Goal: Task Accomplishment & Management: Use online tool/utility

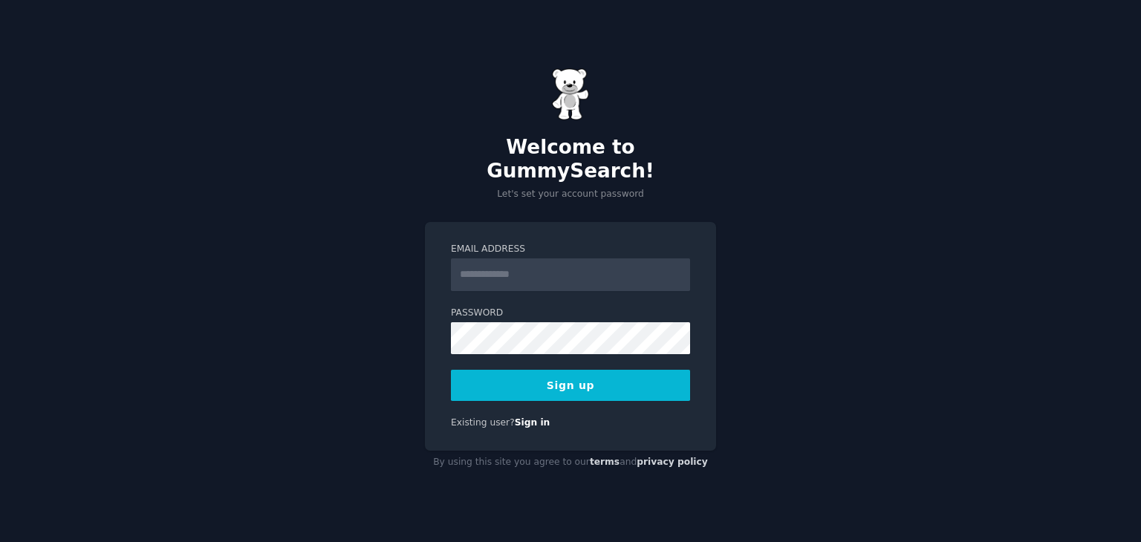
click at [556, 277] on input "Email Address" at bounding box center [570, 275] width 239 height 33
click at [648, 191] on div "Welcome to GummySearch! Let's set your account password Email Address Password …" at bounding box center [570, 271] width 1141 height 542
click at [548, 271] on input "Email Address" at bounding box center [570, 275] width 239 height 33
type input "**********"
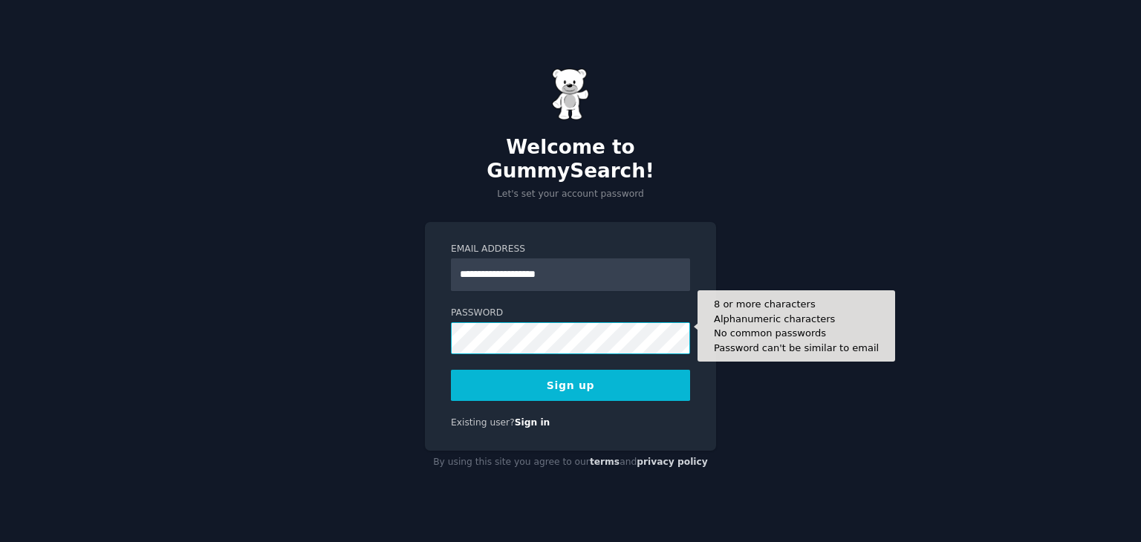
click at [451, 370] on button "Sign up" at bounding box center [570, 385] width 239 height 31
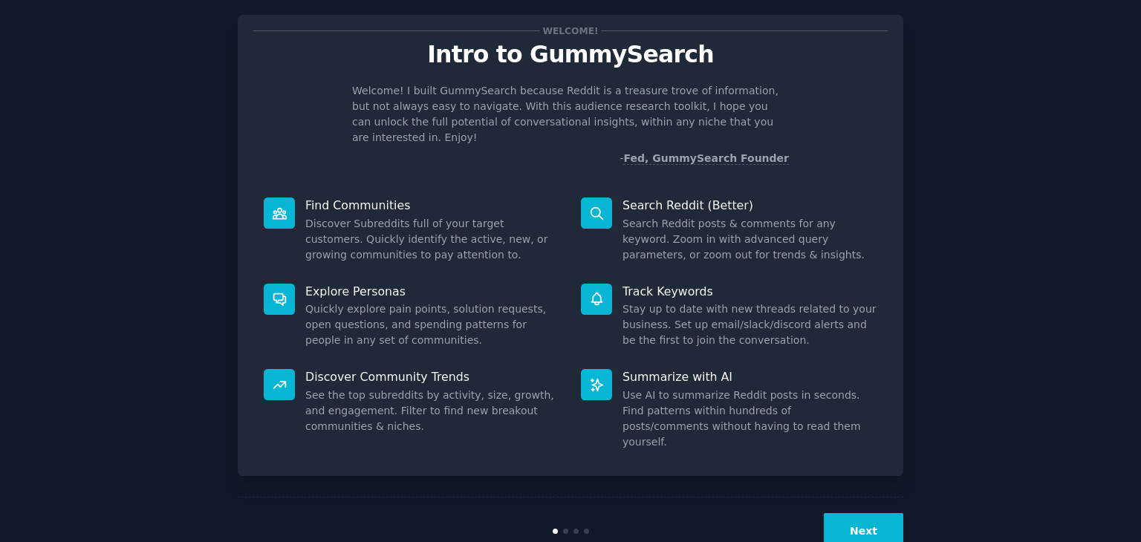
scroll to position [39, 0]
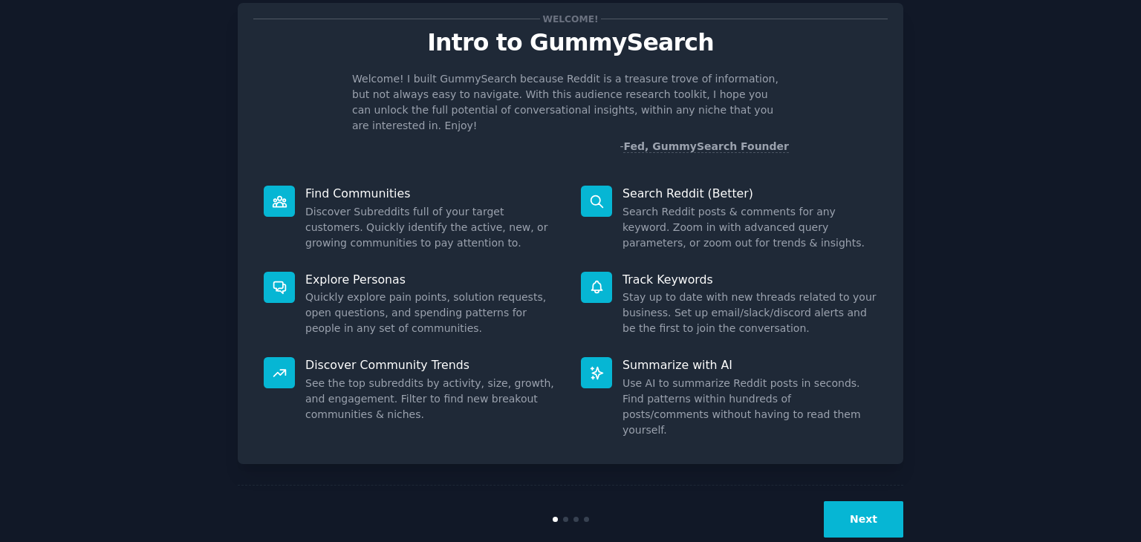
click at [880, 502] on button "Next" at bounding box center [863, 520] width 79 height 36
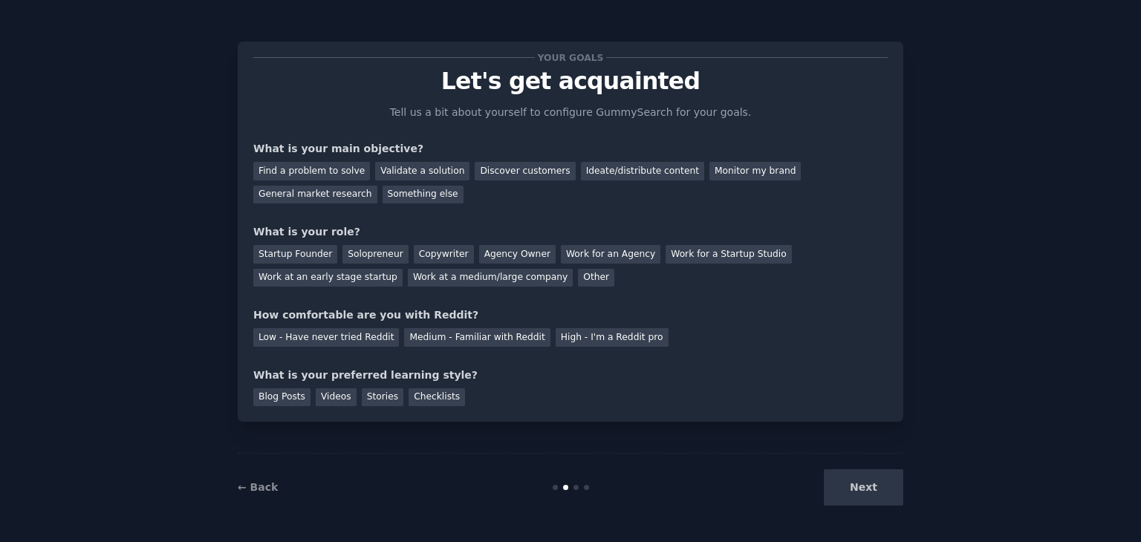
click at [880, 484] on div "Next" at bounding box center [792, 488] width 222 height 36
click at [533, 359] on div "Your goals Let's get acquainted Tell us a bit about yourself to configure Gummy…" at bounding box center [570, 231] width 635 height 349
drag, startPoint x: 533, startPoint y: 359, endPoint x: 556, endPoint y: 350, distance: 24.7
click at [535, 358] on div "Your goals Let's get acquainted Tell us a bit about yourself to configure Gummy…" at bounding box center [570, 231] width 635 height 349
click at [574, 343] on div "High - I'm a Reddit pro" at bounding box center [612, 337] width 113 height 19
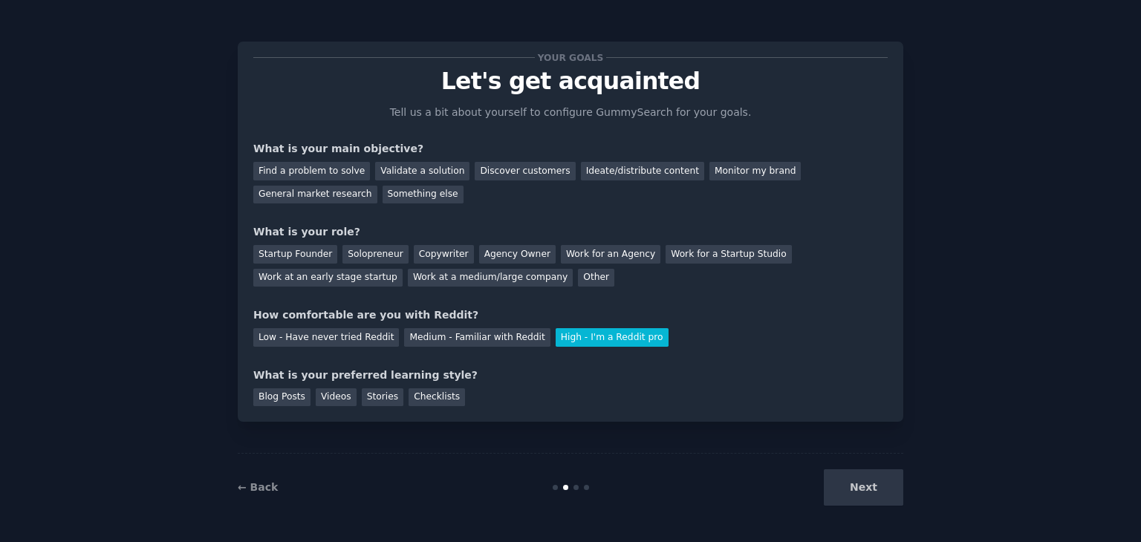
click at [853, 502] on div "Next" at bounding box center [792, 488] width 222 height 36
click at [856, 484] on div "Next" at bounding box center [792, 488] width 222 height 36
click at [857, 487] on div "Next" at bounding box center [792, 488] width 222 height 36
click at [409, 346] on div "Your goals Let's get acquainted Tell us a bit about yourself to configure Gummy…" at bounding box center [570, 231] width 635 height 349
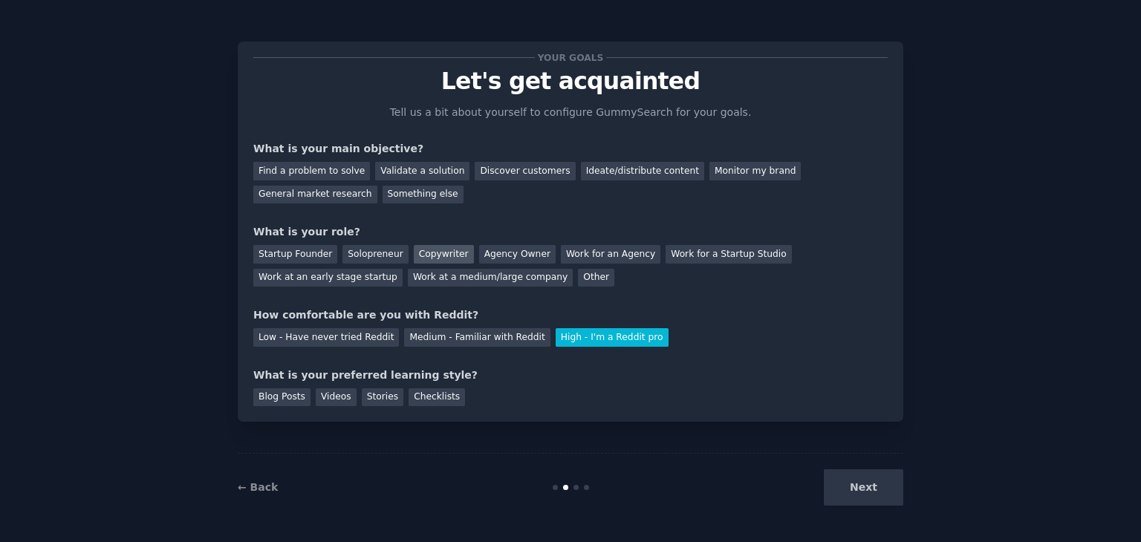
click at [414, 256] on div "Copywriter" at bounding box center [444, 254] width 60 height 19
drag, startPoint x: 327, startPoint y: 180, endPoint x: 348, endPoint y: 167, distance: 25.0
click at [330, 179] on div "Find a problem to solve Validate a solution Discover customers Ideate/distribut…" at bounding box center [570, 180] width 635 height 47
click at [349, 166] on div "Find a problem to solve" at bounding box center [311, 171] width 117 height 19
drag, startPoint x: 267, startPoint y: 368, endPoint x: 277, endPoint y: 393, distance: 27.3
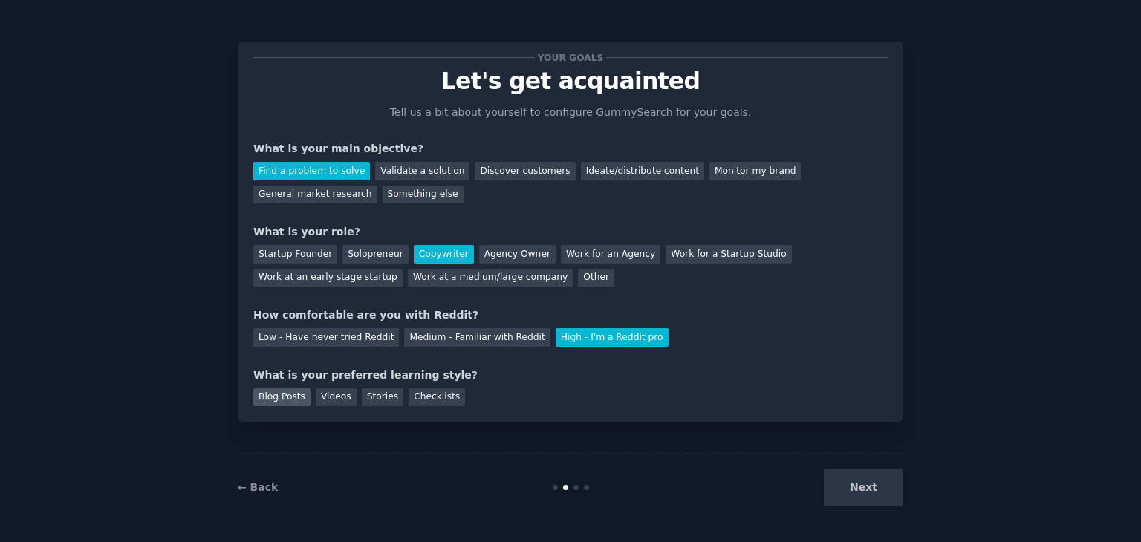
click at [268, 370] on div "What is your preferred learning style?" at bounding box center [570, 376] width 635 height 16
click at [277, 395] on div "Blog Posts" at bounding box center [281, 398] width 57 height 19
click at [852, 499] on button "Next" at bounding box center [863, 488] width 79 height 36
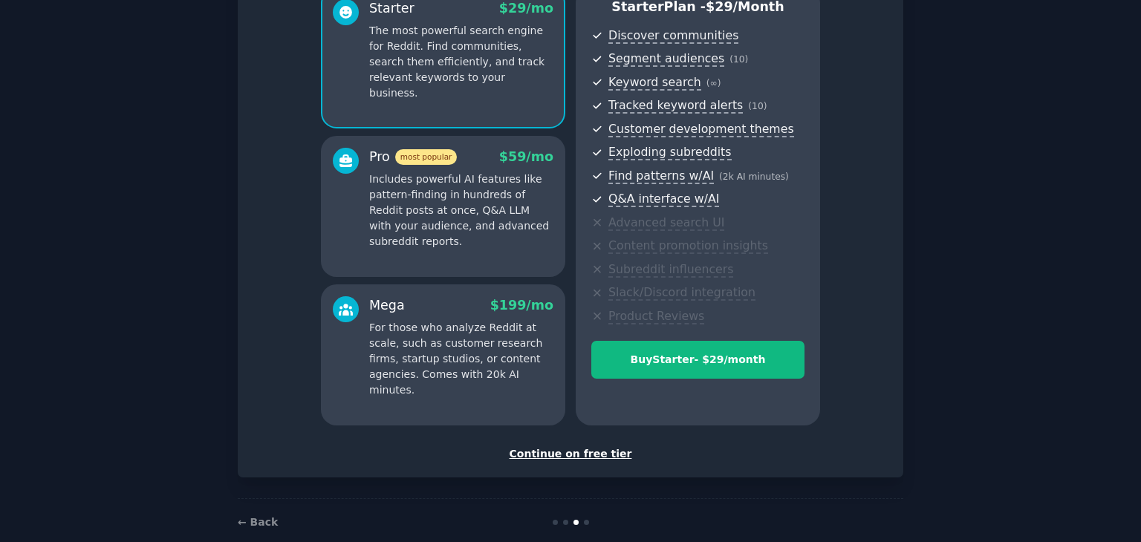
scroll to position [169, 0]
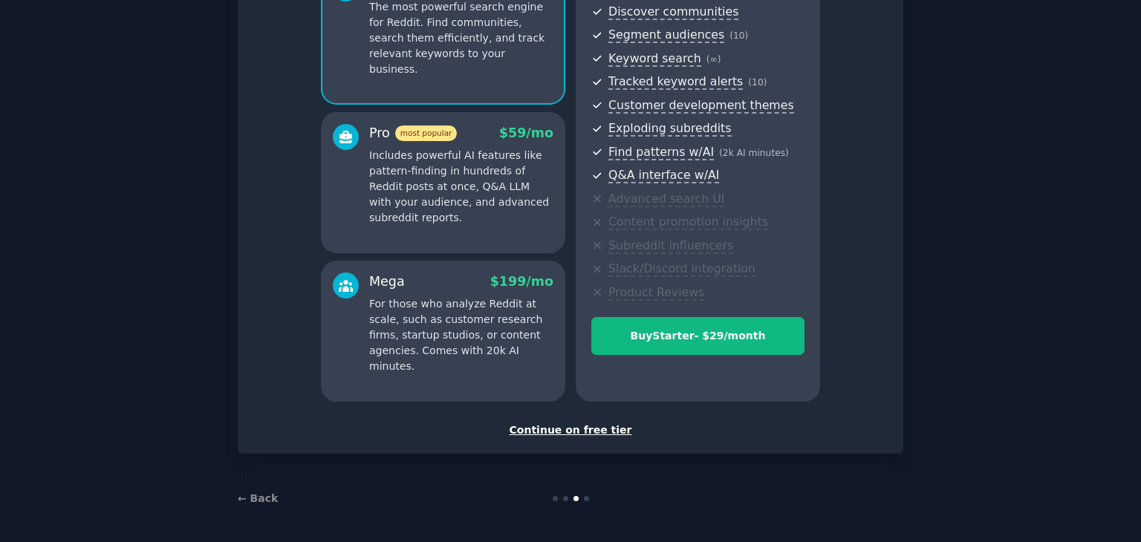
click at [571, 438] on div "Set up your account Choose your GummySearch flavor Enable 33% Annual Discount S…" at bounding box center [571, 163] width 666 height 582
click at [571, 432] on div "Continue on free tier" at bounding box center [570, 431] width 635 height 16
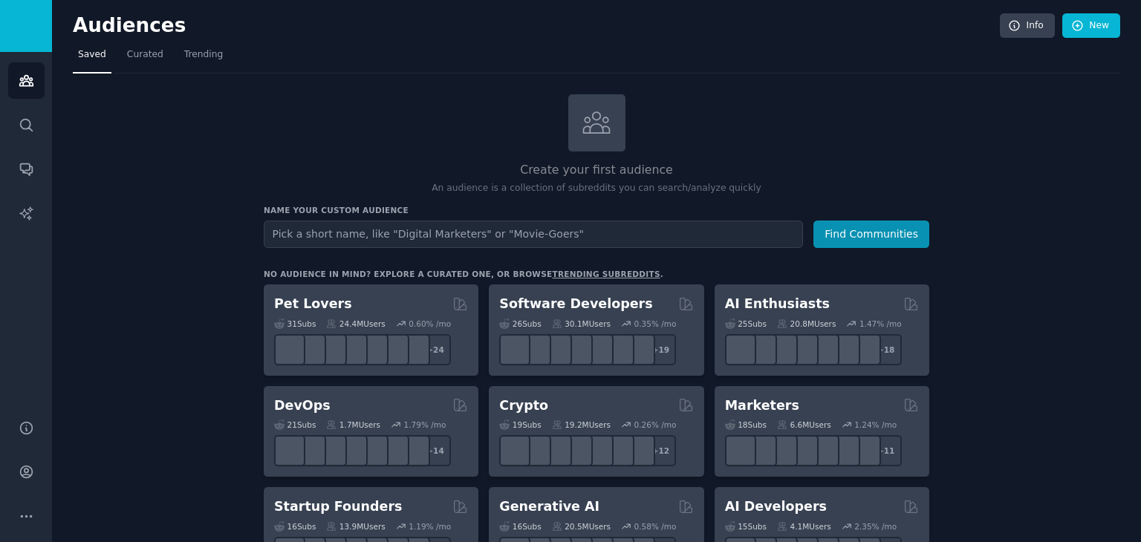
click at [423, 226] on input "text" at bounding box center [533, 234] width 539 height 27
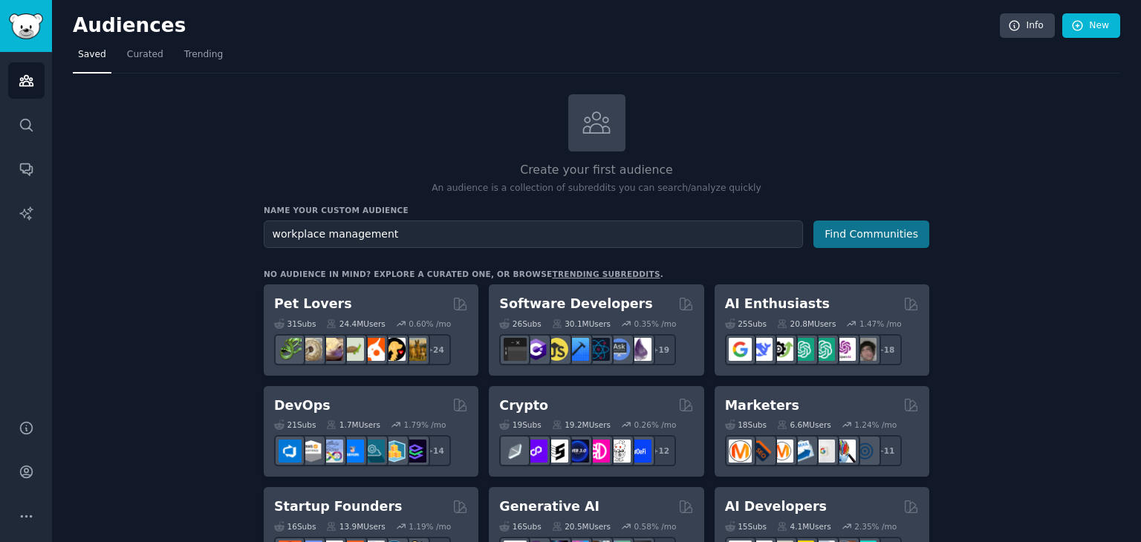
type input "workplace management"
click at [915, 236] on button "Find Communities" at bounding box center [872, 234] width 116 height 27
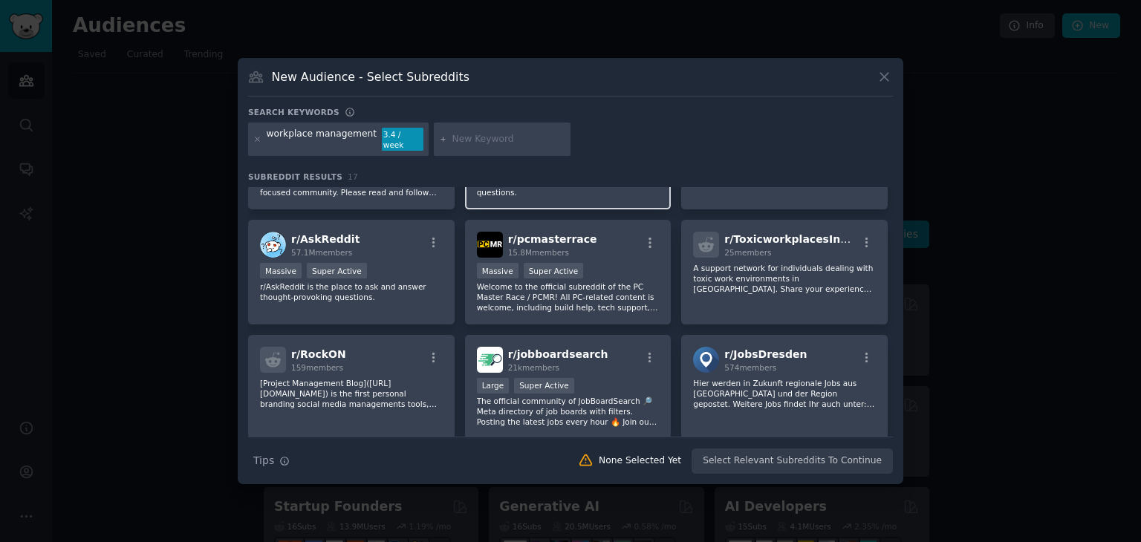
scroll to position [223, 0]
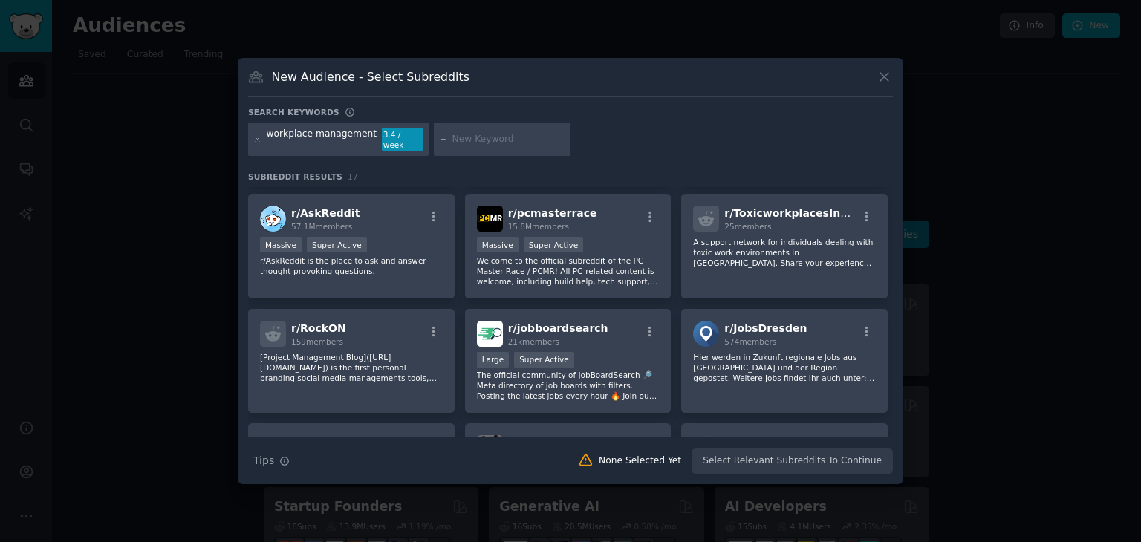
click at [328, 132] on div "workplace management" at bounding box center [322, 140] width 111 height 24
click at [330, 133] on div "workplace management" at bounding box center [322, 140] width 111 height 24
click at [507, 123] on div "Search keywords" at bounding box center [570, 115] width 645 height 16
click at [497, 150] on div "workplace management 3.4 / week" at bounding box center [570, 142] width 645 height 39
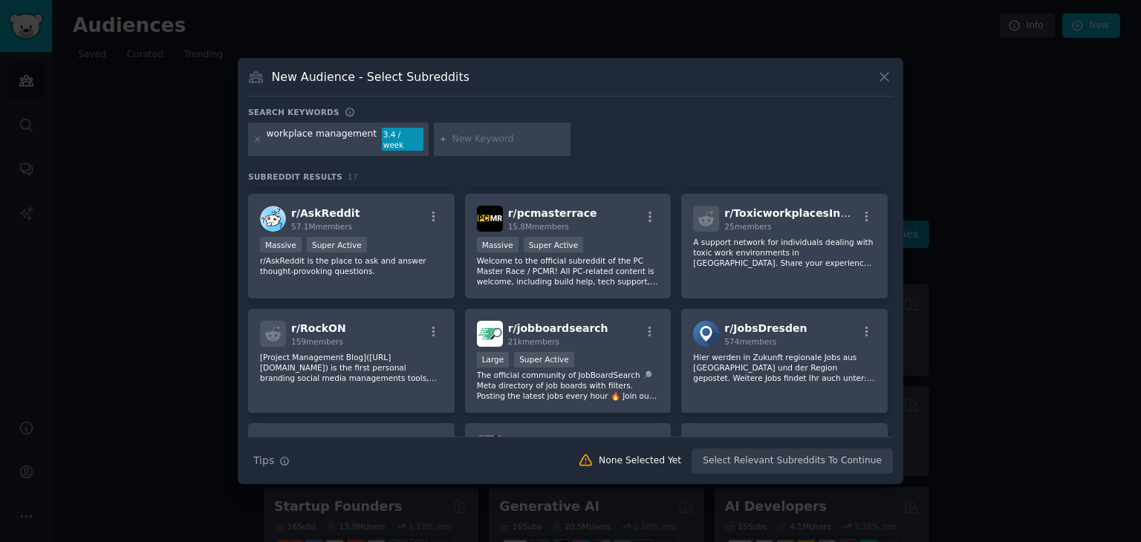
click at [494, 134] on input "text" at bounding box center [508, 139] width 113 height 13
type input "workplace productivity"
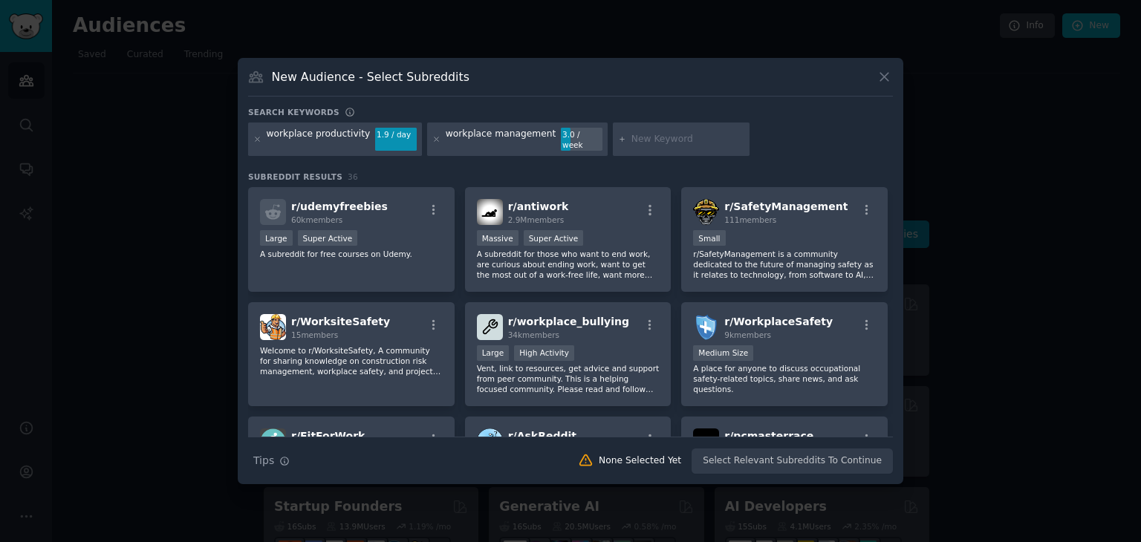
click at [458, 135] on div "workplace management" at bounding box center [501, 140] width 111 height 24
click at [432, 135] on icon at bounding box center [436, 139] width 8 height 8
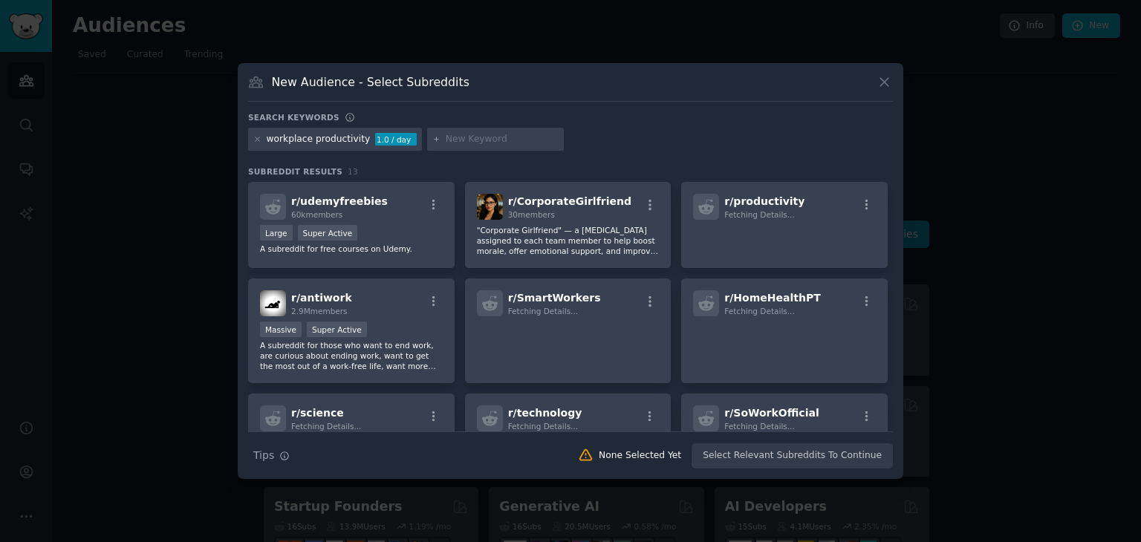
click at [262, 141] on div "workplace productivity 1.0 / day" at bounding box center [335, 140] width 174 height 24
click at [256, 140] on icon at bounding box center [257, 139] width 8 height 8
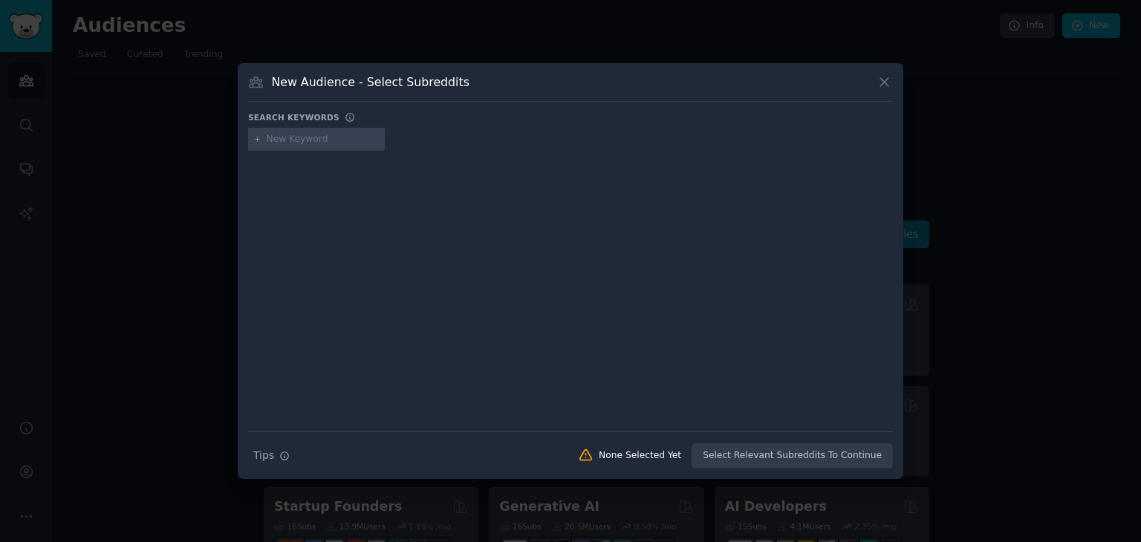
click at [256, 140] on icon at bounding box center [257, 139] width 8 height 8
click at [269, 134] on input "text" at bounding box center [323, 139] width 113 height 13
type input "workplace management"
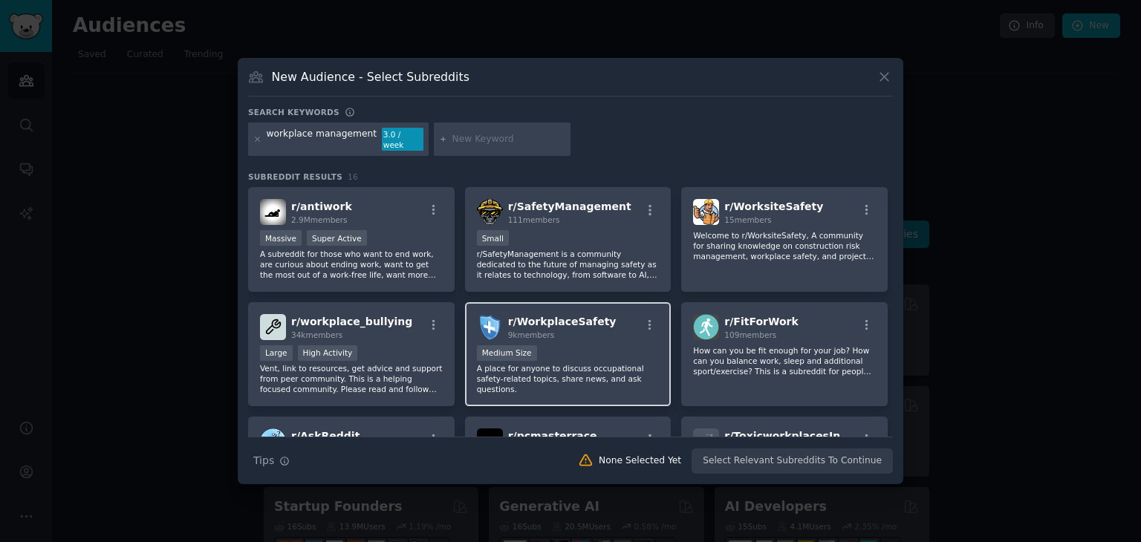
click at [549, 345] on div "Medium Size" at bounding box center [568, 354] width 183 height 19
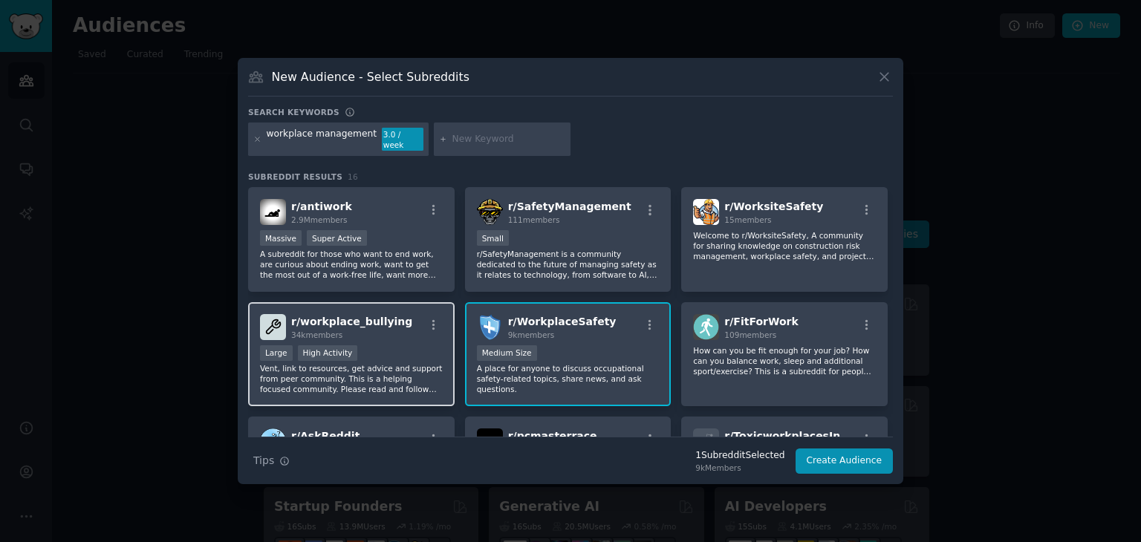
click at [366, 354] on div "Large High Activity" at bounding box center [351, 354] width 183 height 19
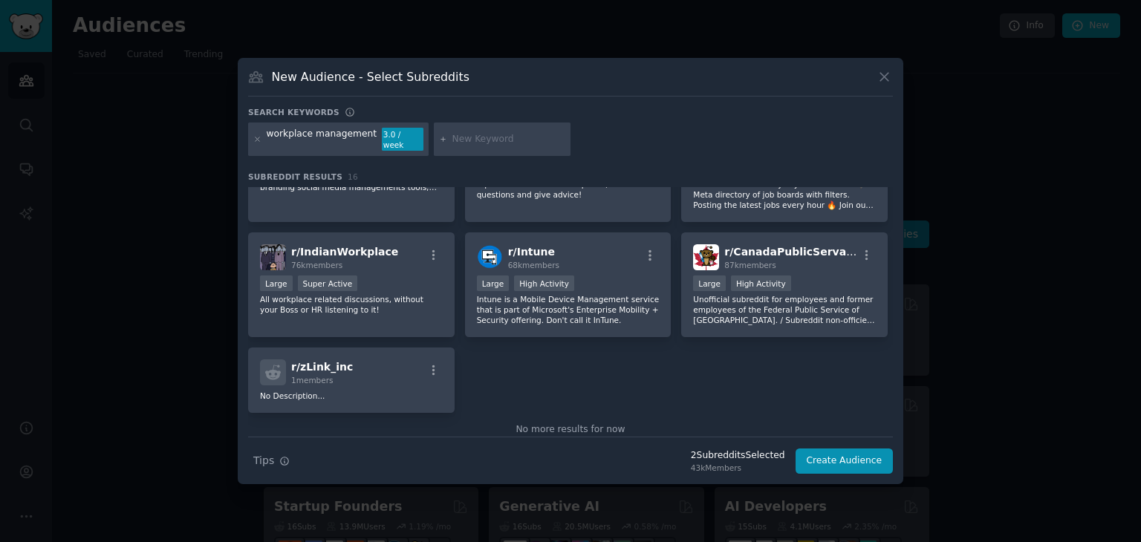
scroll to position [438, 0]
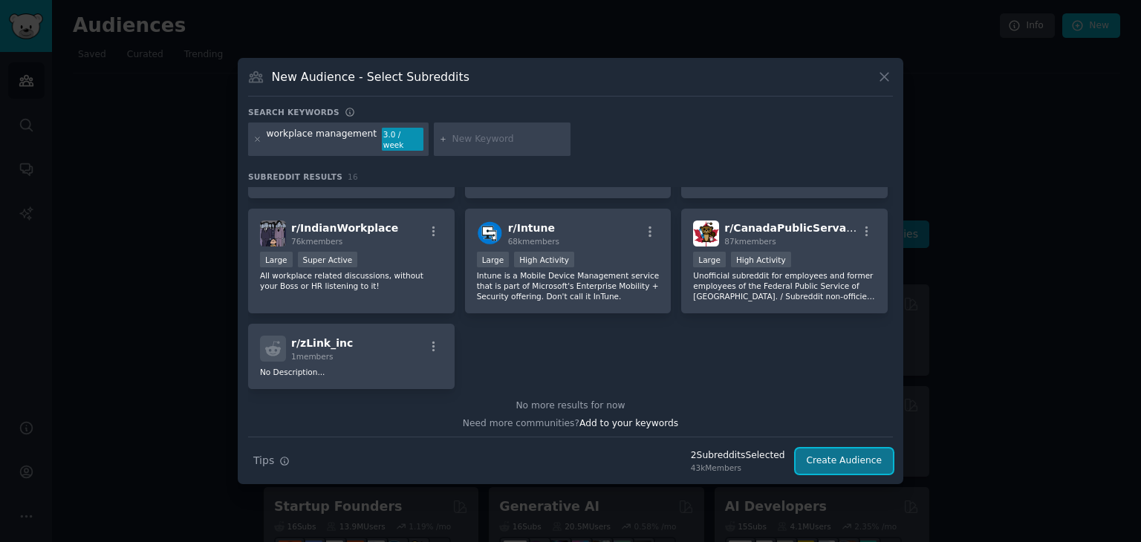
click at [817, 450] on button "Create Audience" at bounding box center [845, 461] width 98 height 25
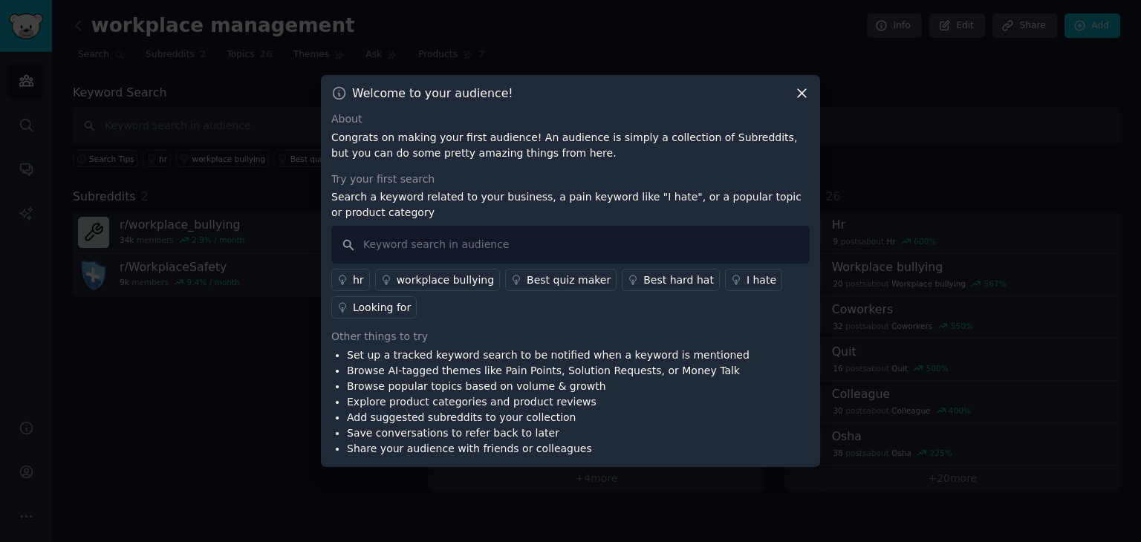
click at [796, 106] on div "Welcome to your audience! About Congrats on making your first audience! An audi…" at bounding box center [570, 271] width 499 height 392
click at [812, 91] on div "Welcome to your audience! About Congrats on making your first audience! An audi…" at bounding box center [570, 271] width 499 height 392
click at [806, 86] on icon at bounding box center [802, 93] width 16 height 16
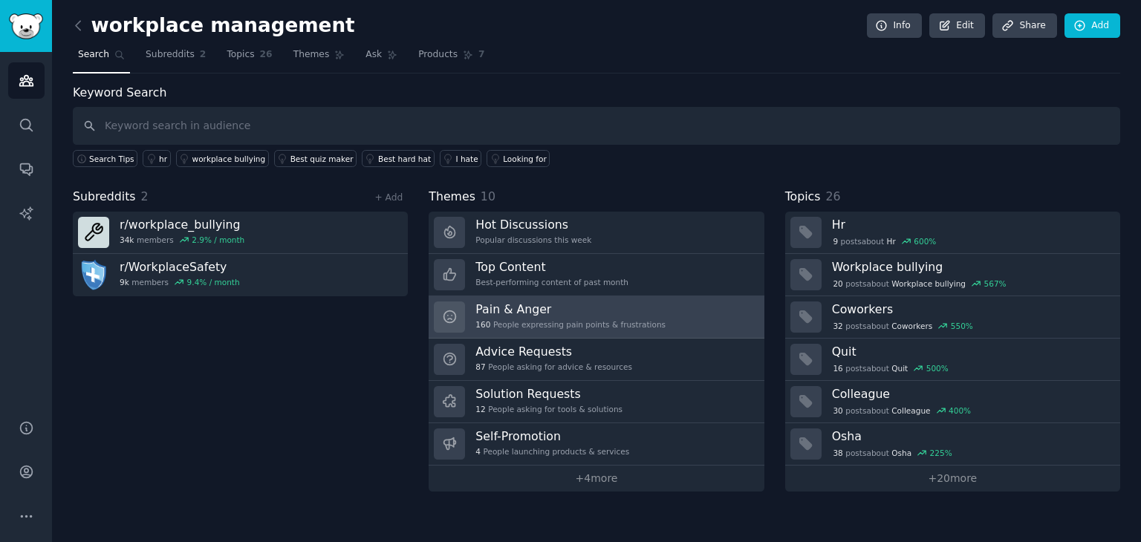
click at [559, 311] on h3 "Pain & Anger" at bounding box center [571, 310] width 190 height 16
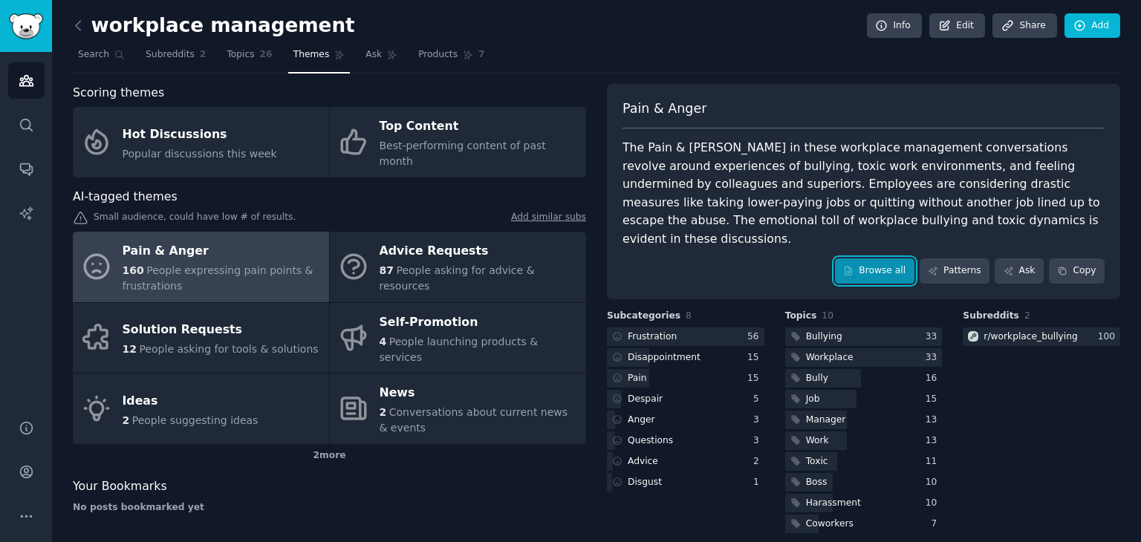
click at [898, 262] on link "Browse all" at bounding box center [874, 271] width 79 height 25
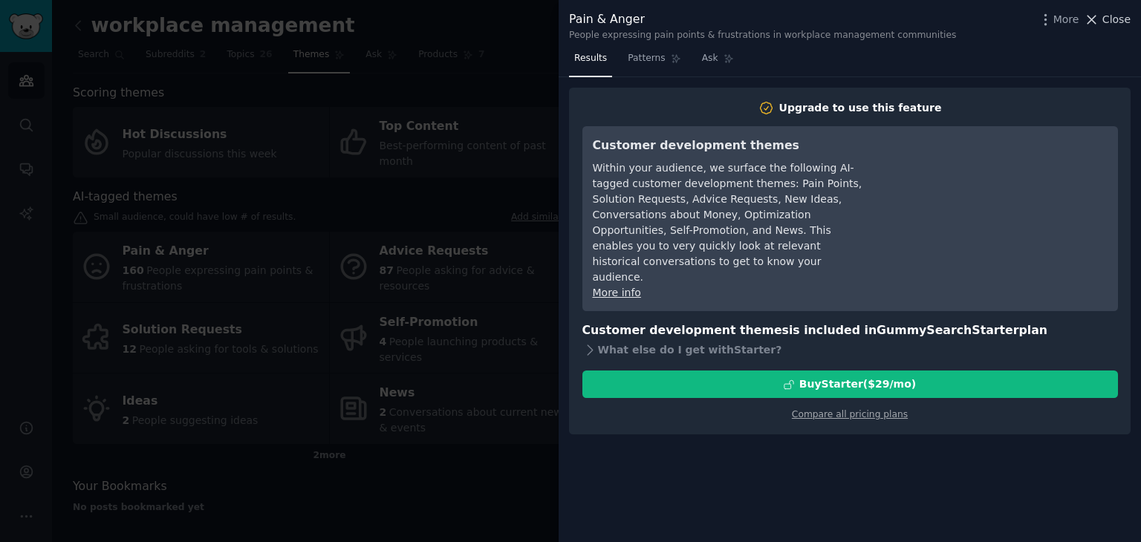
click at [1117, 19] on span "Close" at bounding box center [1117, 20] width 28 height 16
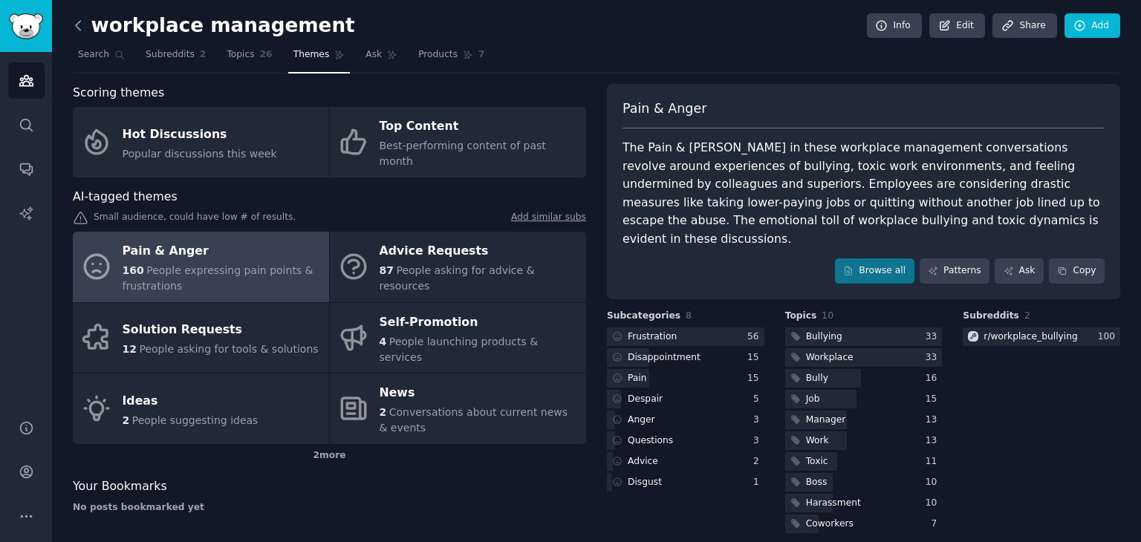
drag, startPoint x: 90, startPoint y: 22, endPoint x: 79, endPoint y: 19, distance: 10.8
click at [89, 22] on h2 "workplace management" at bounding box center [214, 26] width 282 height 24
click at [79, 19] on icon at bounding box center [79, 26] width 16 height 16
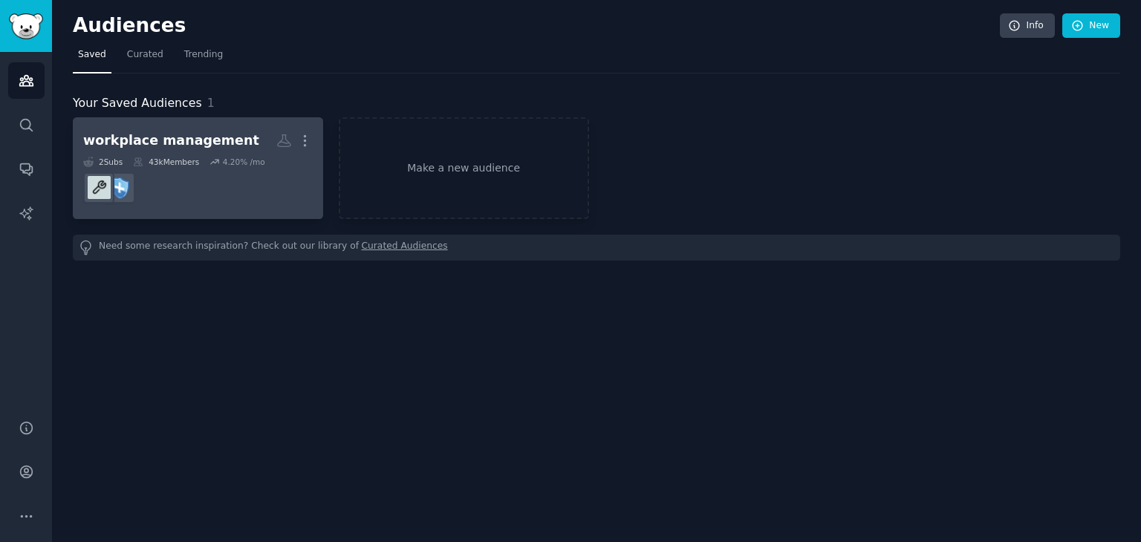
click at [143, 123] on link "workplace management Custom Audience More 2 Sub s 43k Members 4.20 % /mo" at bounding box center [198, 168] width 250 height 102
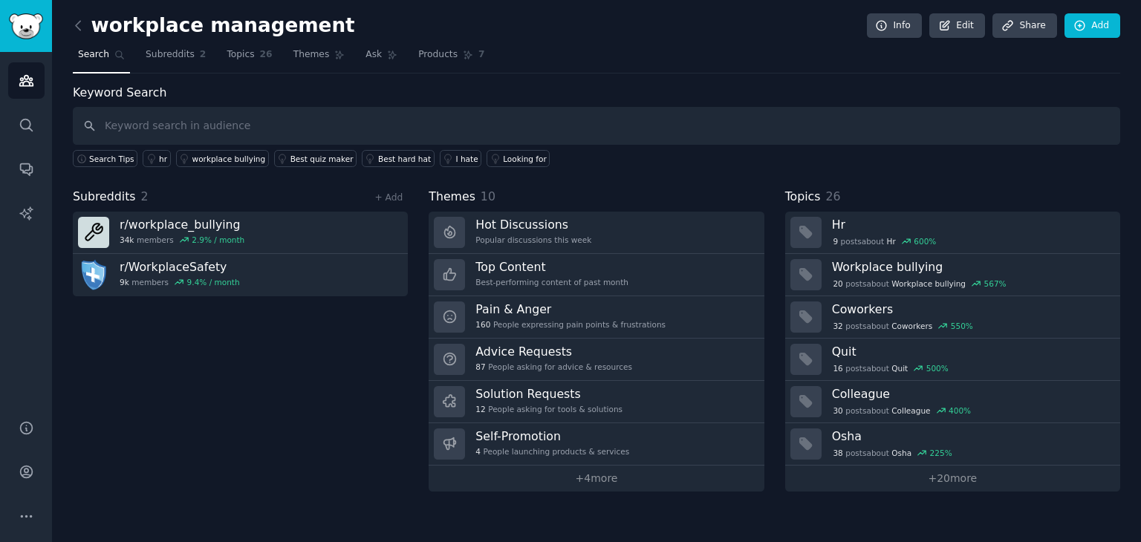
click at [89, 30] on link at bounding box center [82, 26] width 19 height 24
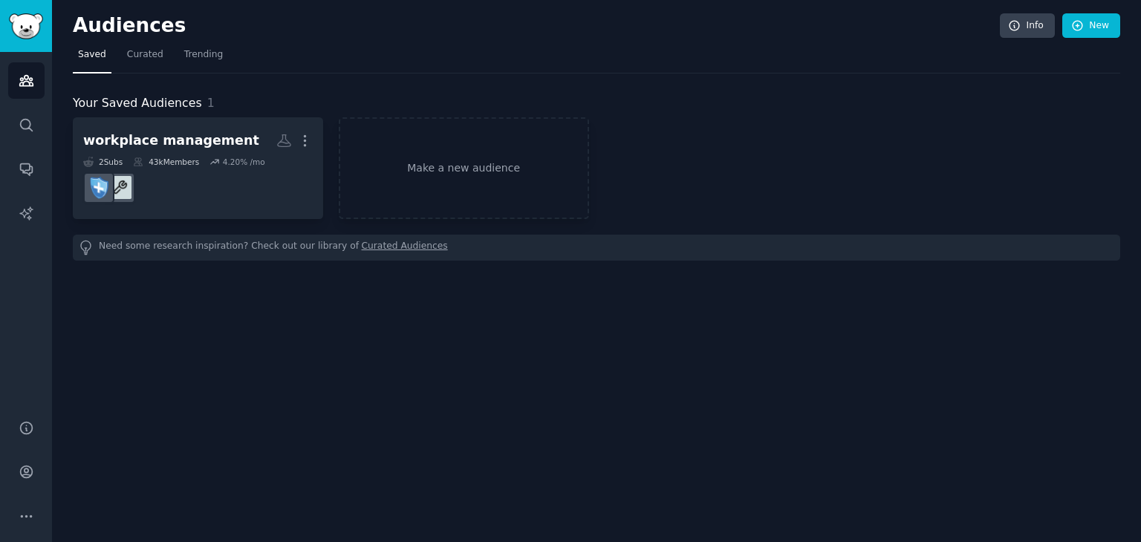
click at [585, 230] on div "workplace management More 2 Sub s 43k Members 4.20 % /mo Make a new audience Ne…" at bounding box center [597, 188] width 1048 height 143
click at [533, 168] on link "Make a new audience" at bounding box center [464, 168] width 250 height 102
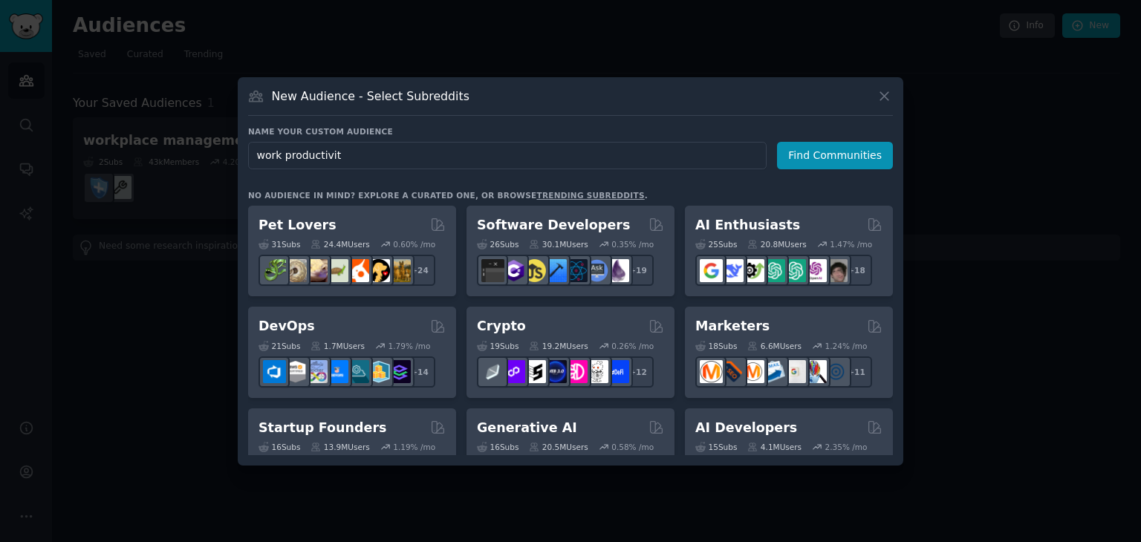
type input "work productivity"
click button "Find Communities" at bounding box center [835, 155] width 116 height 27
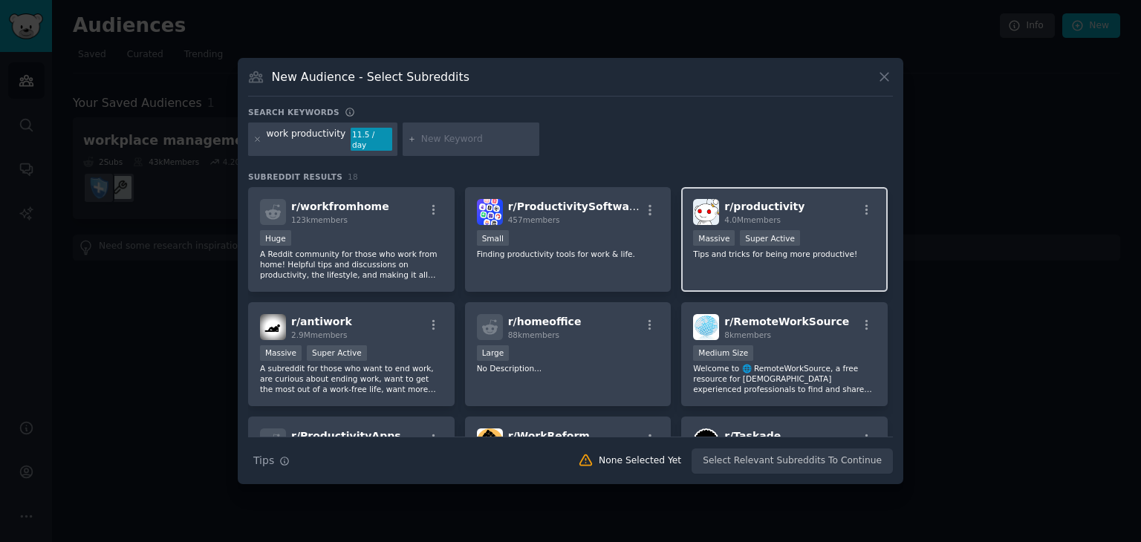
click at [847, 217] on div "r/ productivity 4.0M members" at bounding box center [784, 212] width 183 height 26
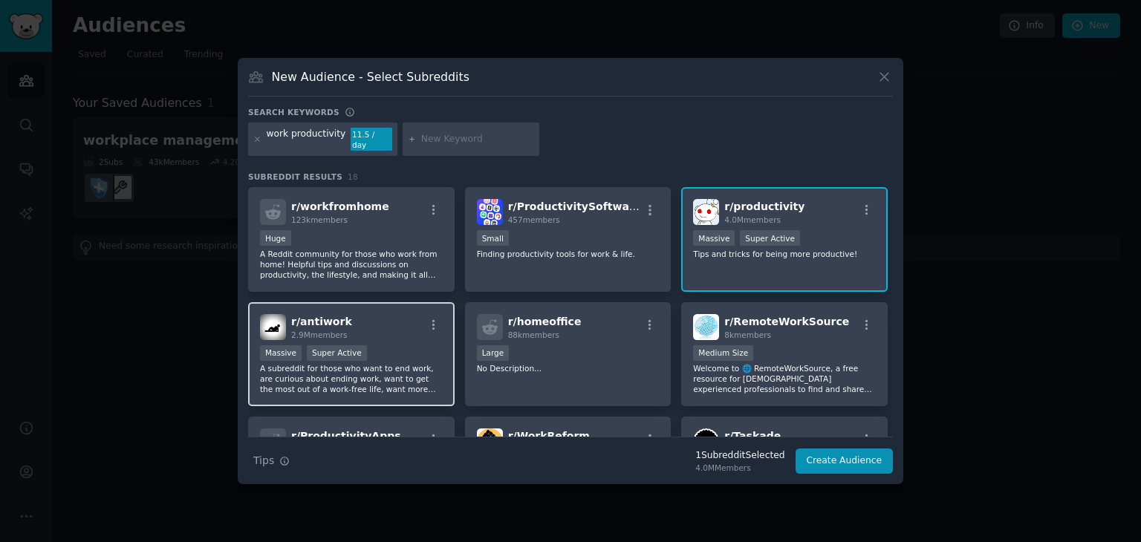
click at [422, 353] on div "Massive Super Active" at bounding box center [351, 354] width 183 height 19
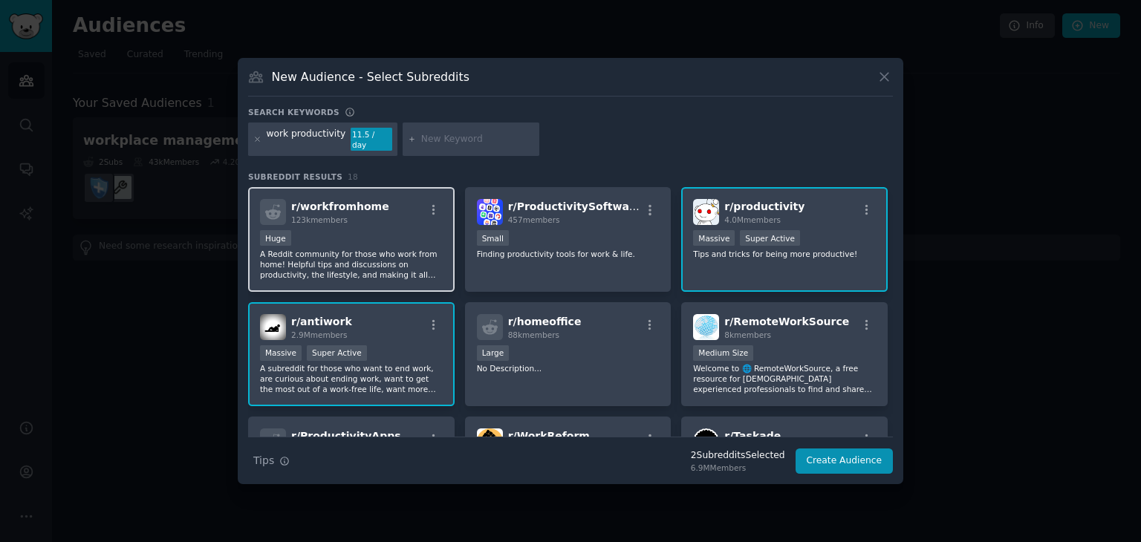
click at [376, 230] on div "Huge" at bounding box center [351, 239] width 183 height 19
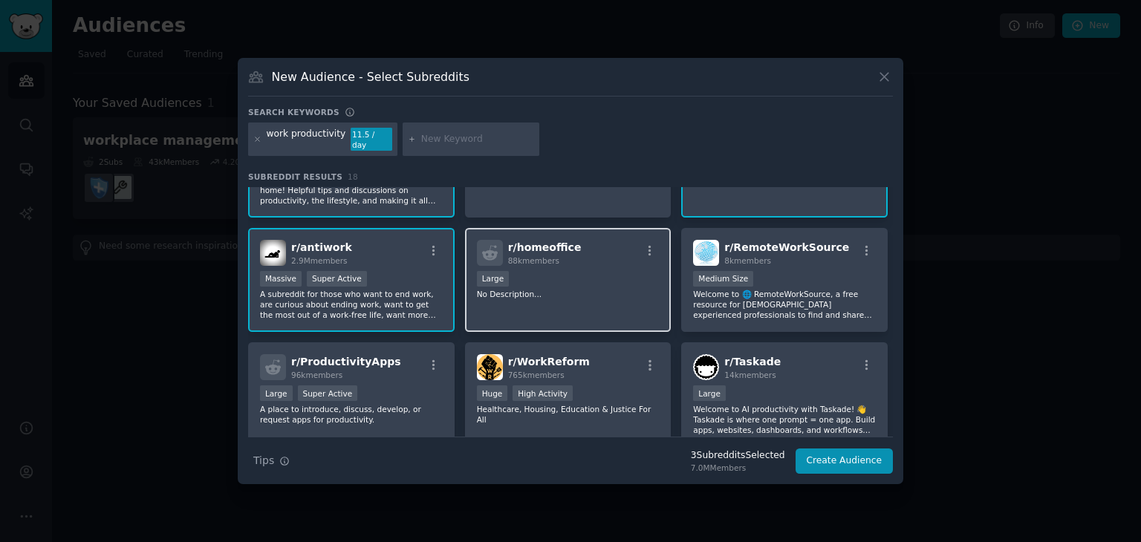
scroll to position [149, 0]
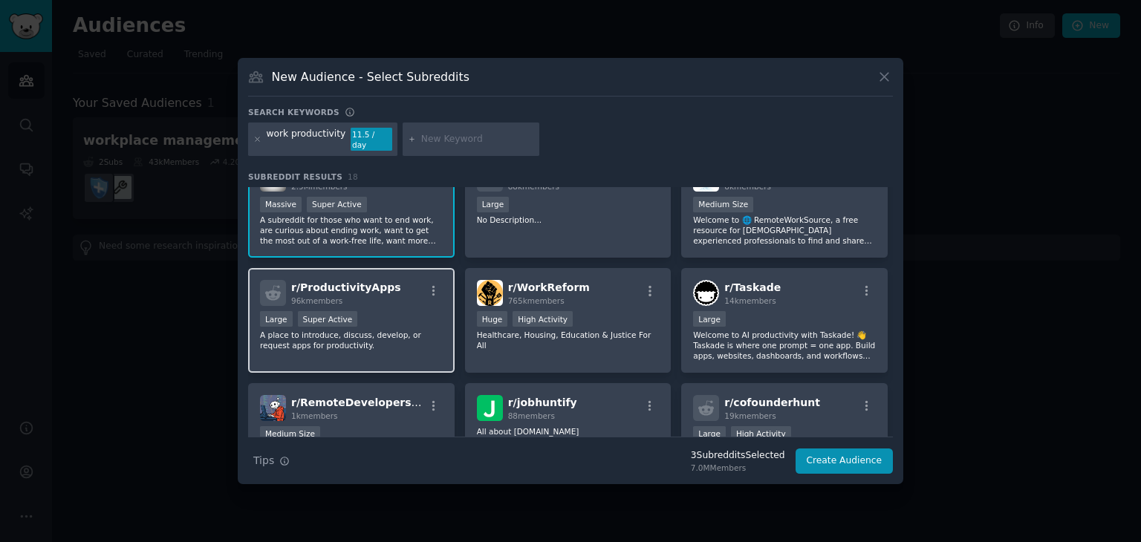
click at [348, 313] on div "Large Super Active" at bounding box center [351, 320] width 183 height 19
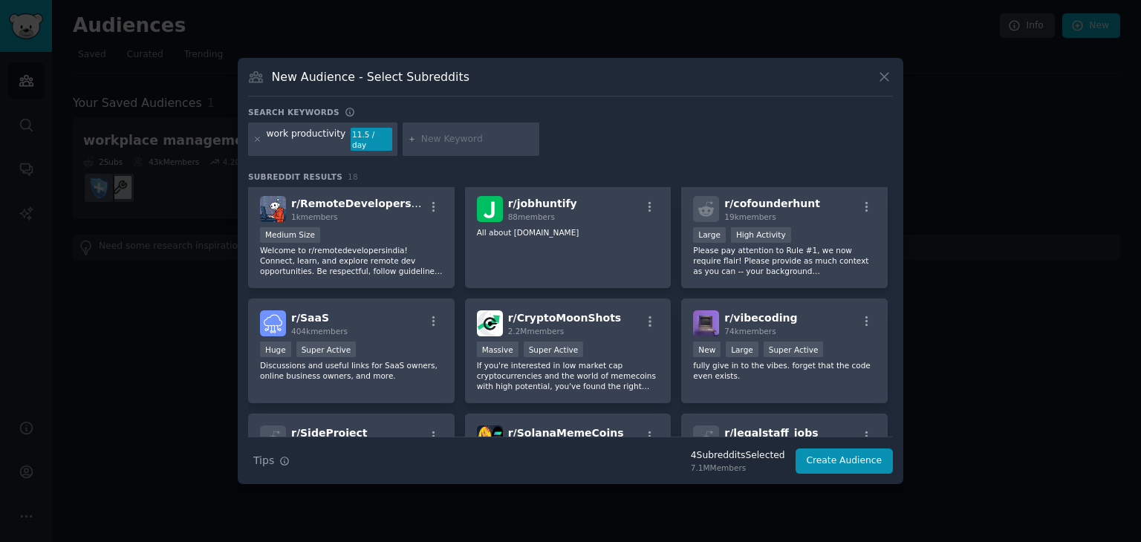
scroll to position [477, 0]
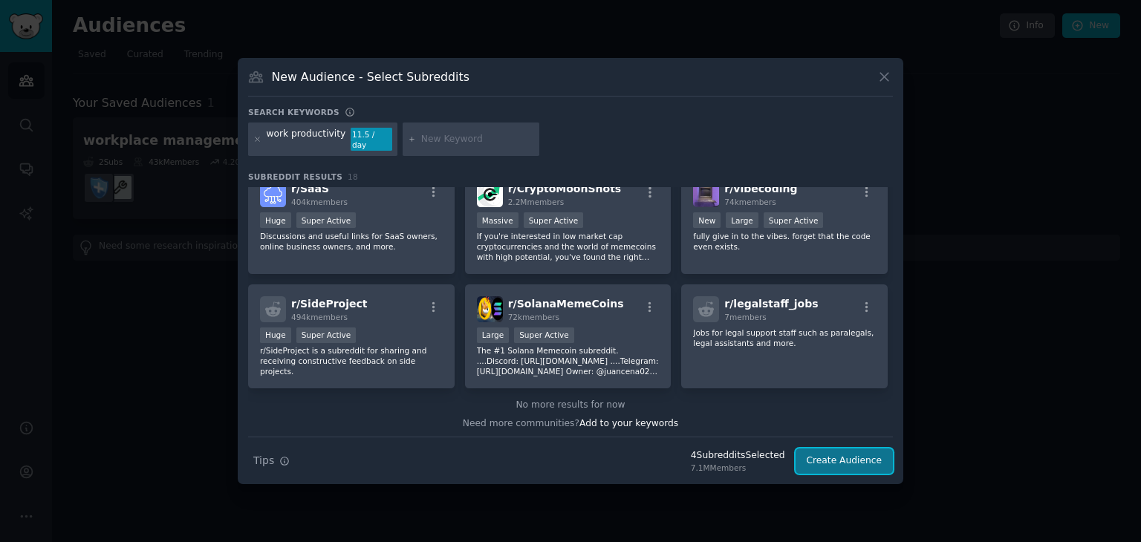
click at [848, 464] on button "Create Audience" at bounding box center [845, 461] width 98 height 25
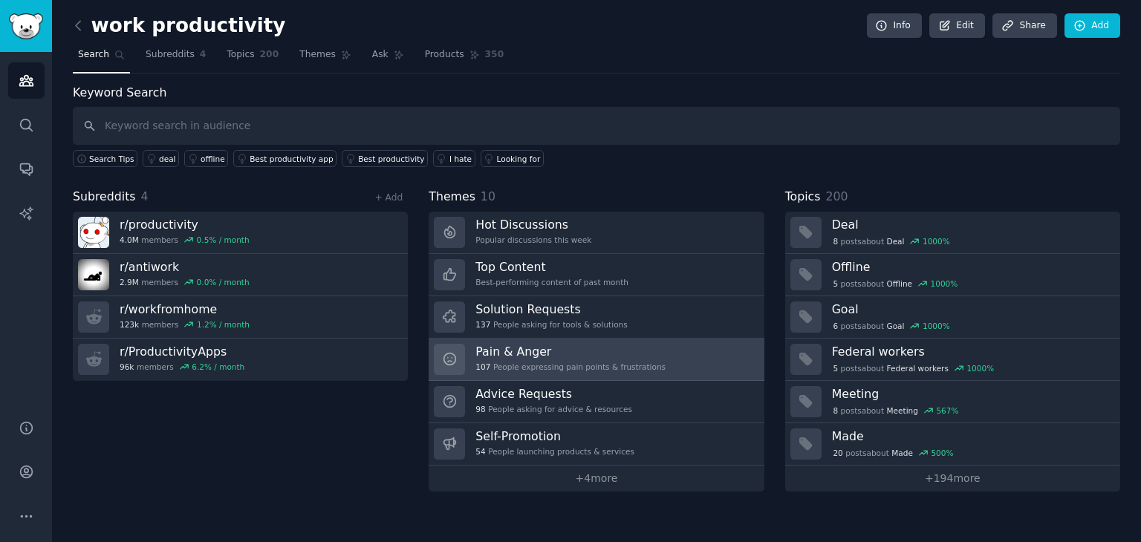
click at [568, 339] on link "Pain & Anger 107 People expressing pain points & frustrations" at bounding box center [596, 360] width 335 height 42
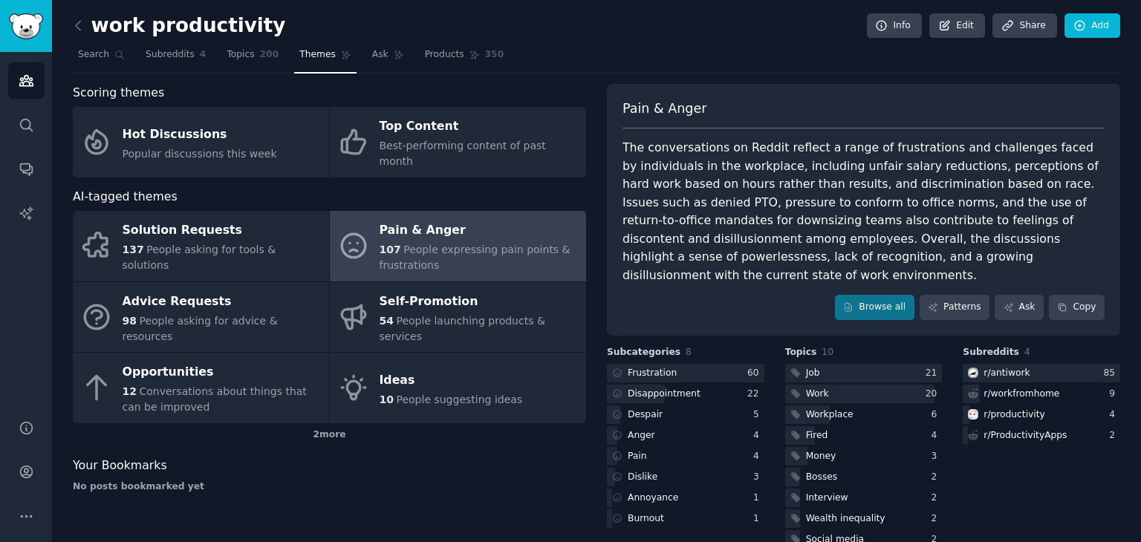
scroll to position [31, 0]
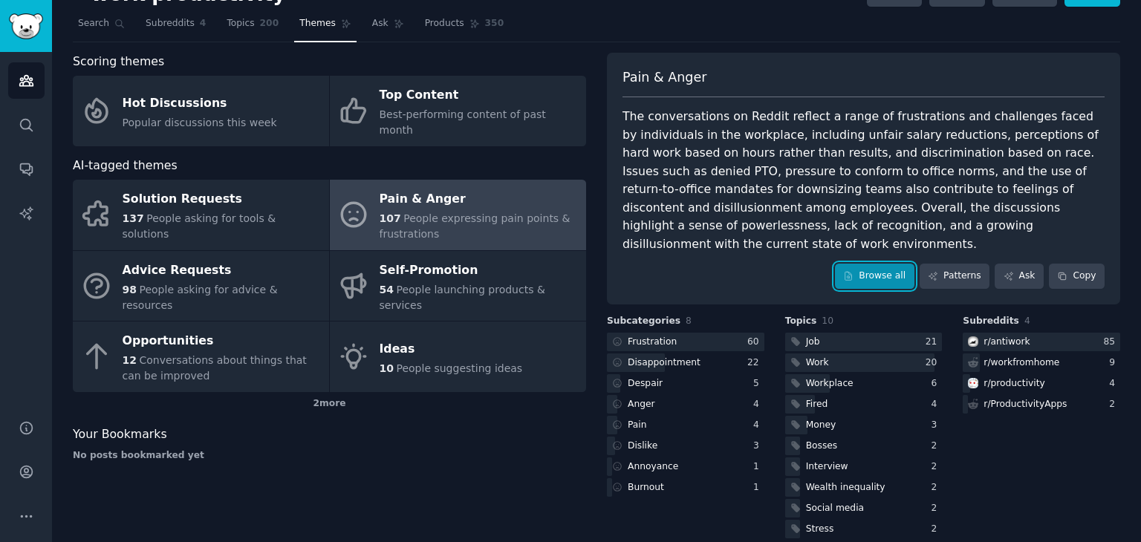
click at [886, 264] on link "Browse all" at bounding box center [874, 276] width 79 height 25
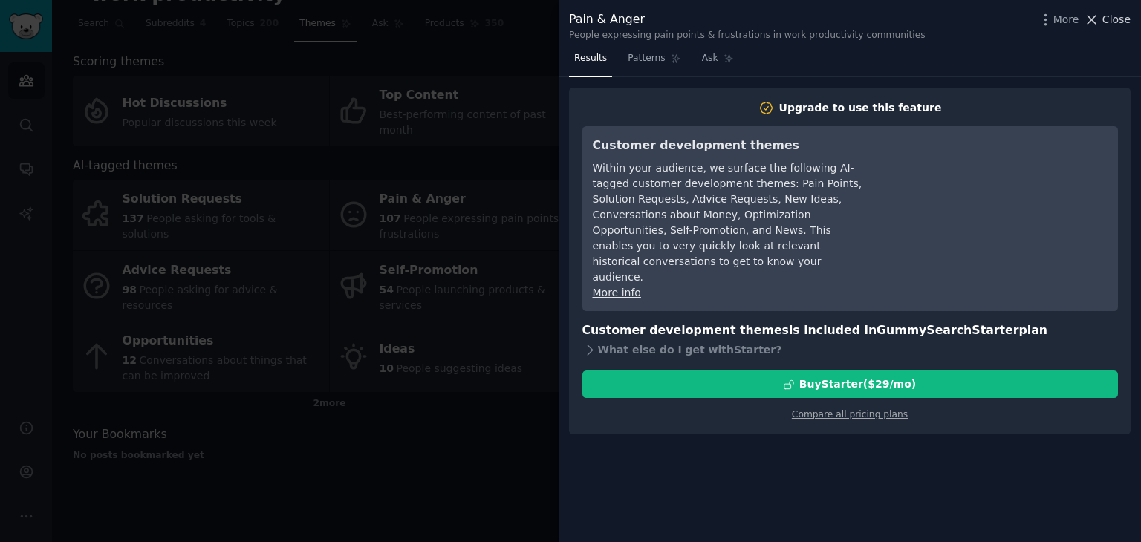
click at [1129, 16] on span "Close" at bounding box center [1117, 20] width 28 height 16
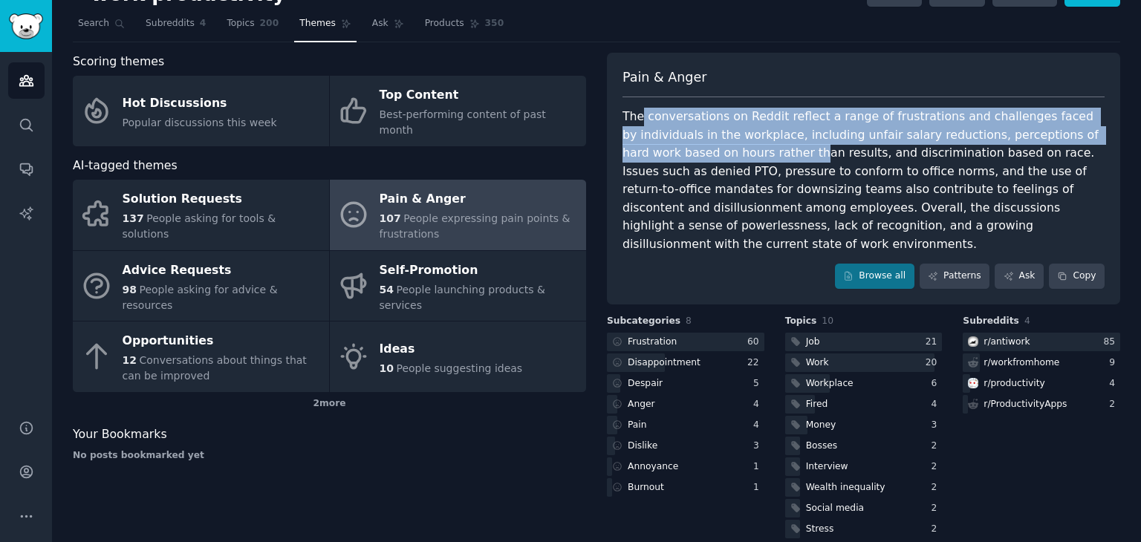
drag, startPoint x: 639, startPoint y: 116, endPoint x: 752, endPoint y: 160, distance: 121.4
click at [750, 160] on div "The conversations on Reddit reflect a range of frustrations and challenges face…" at bounding box center [864, 181] width 482 height 146
click at [670, 333] on div "Frustration" at bounding box center [643, 342] width 73 height 19
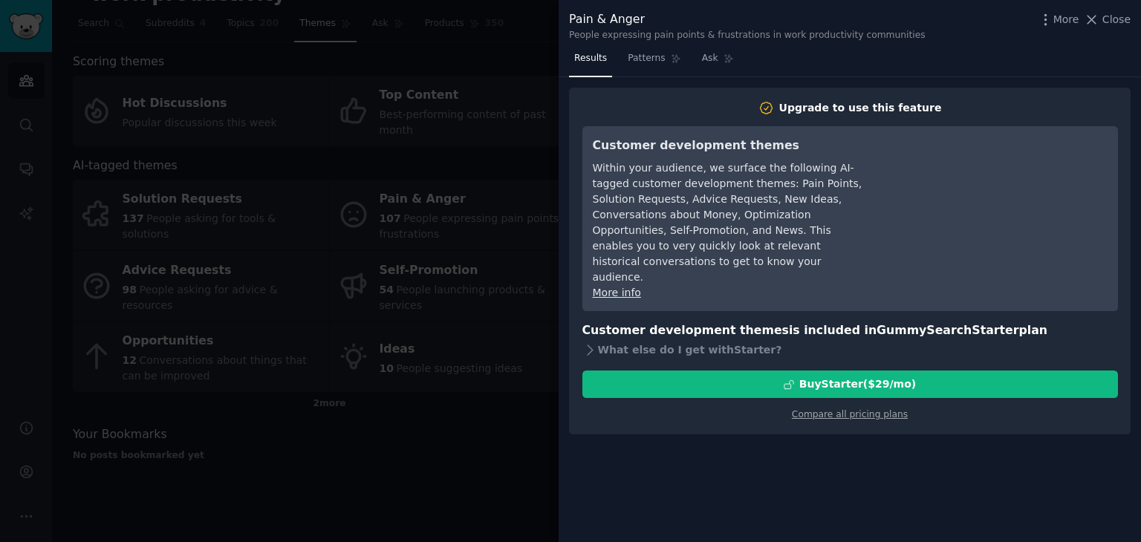
click at [669, 322] on div "Pain & Anger People expressing pain points & frustrations in work productivity …" at bounding box center [850, 271] width 582 height 542
click at [513, 424] on div at bounding box center [570, 271] width 1141 height 542
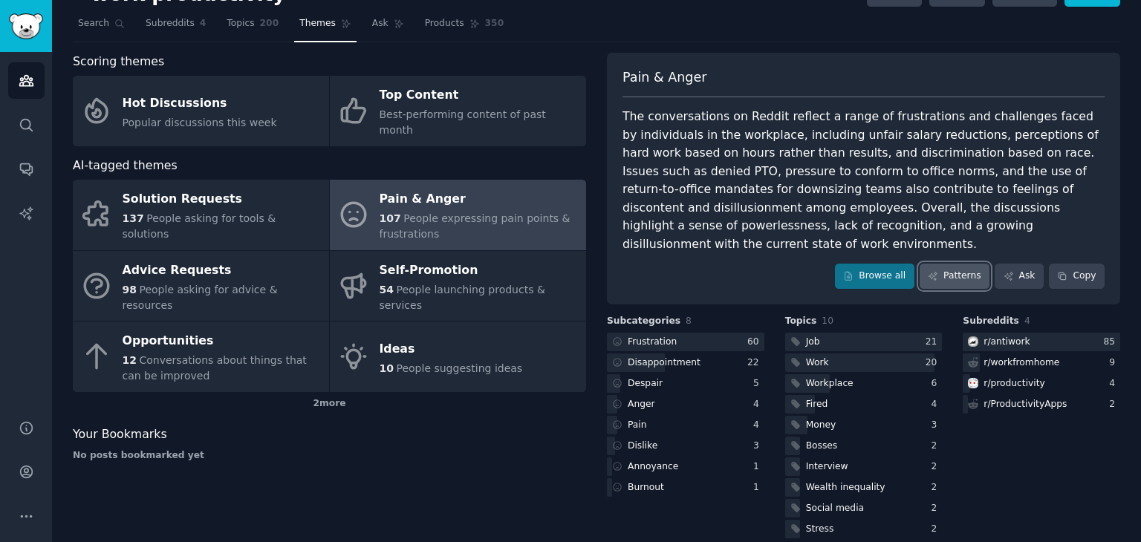
click at [975, 264] on link "Patterns" at bounding box center [955, 276] width 70 height 25
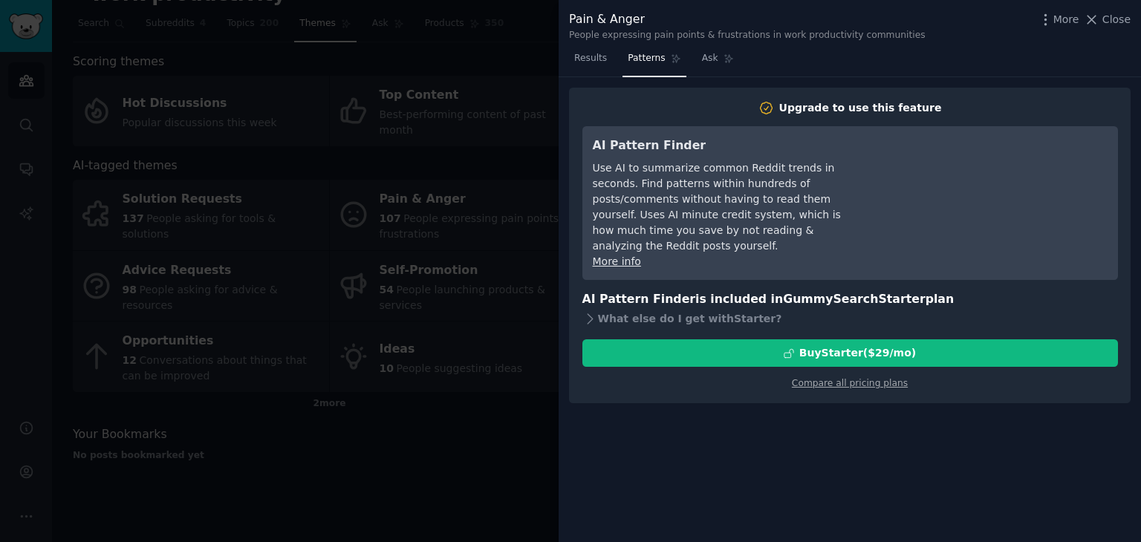
click at [429, 293] on div at bounding box center [570, 271] width 1141 height 542
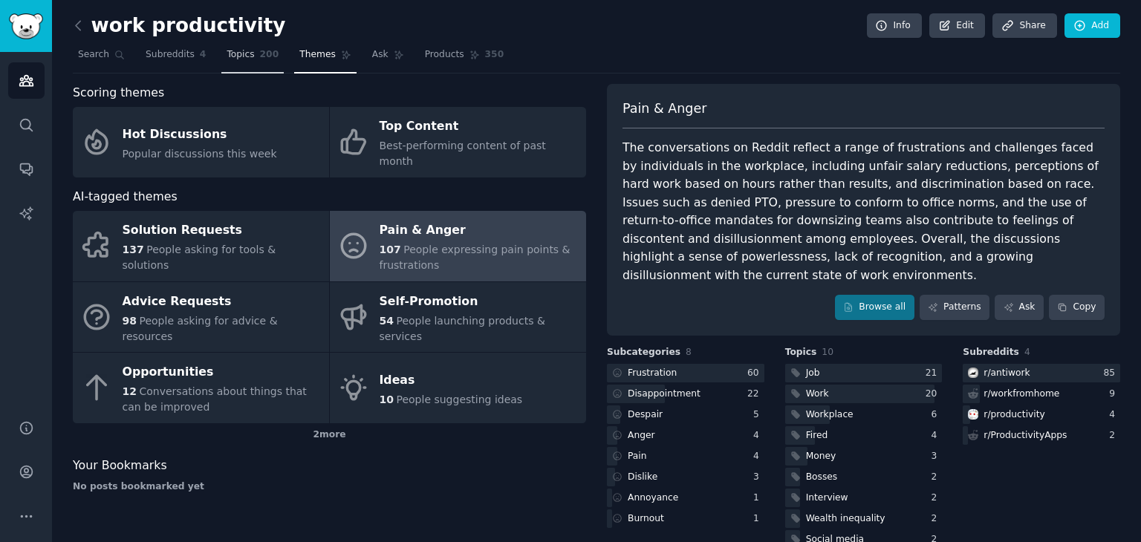
click at [260, 54] on span "200" at bounding box center [269, 54] width 19 height 13
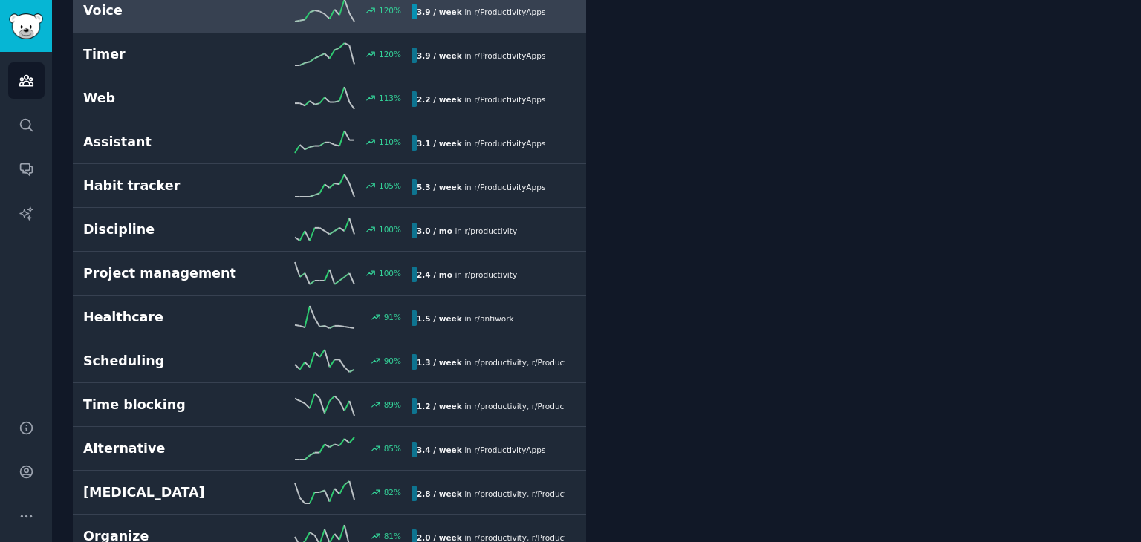
scroll to position [1189, 0]
